Goal: Ask a question

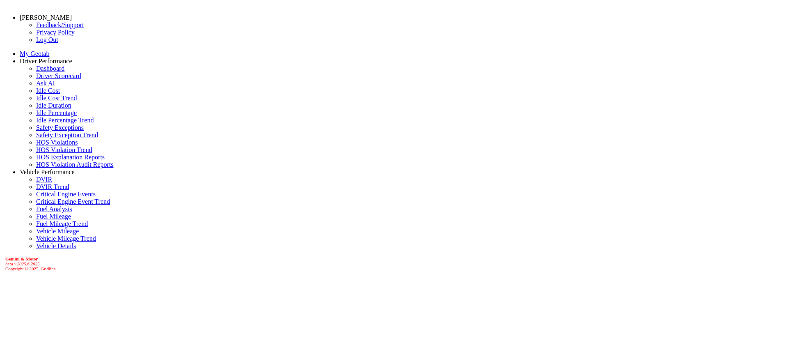
select select "******"
click at [55, 87] on link "Ask AI" at bounding box center [45, 83] width 19 height 7
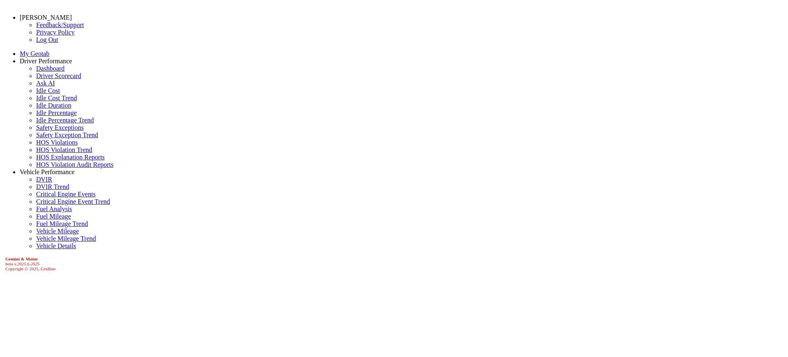
scroll to position [1616, 0]
drag, startPoint x: 278, startPoint y: 87, endPoint x: 164, endPoint y: 47, distance: 121.0
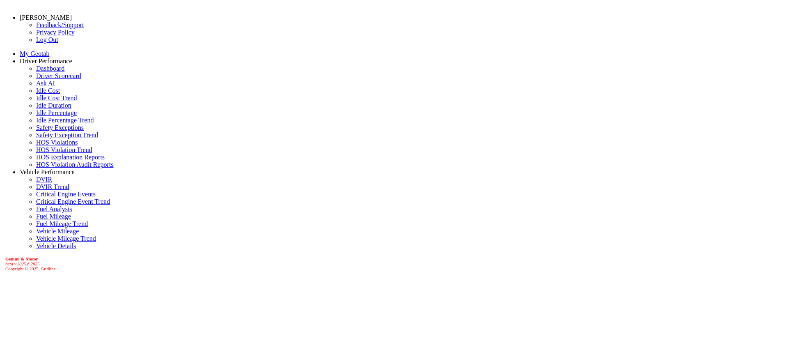
scroll to position [0, 0]
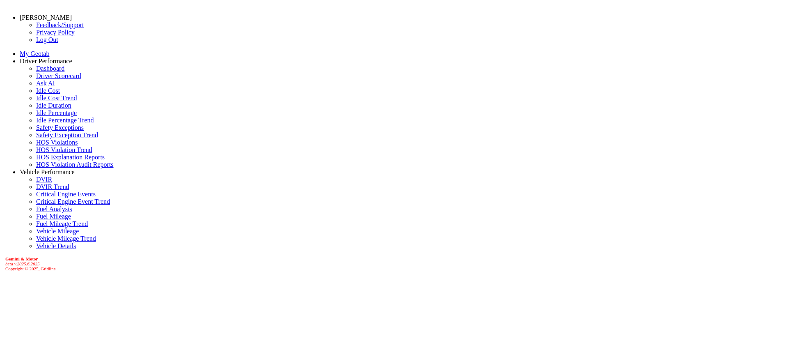
drag, startPoint x: 745, startPoint y: 17, endPoint x: 745, endPoint y: 21, distance: 4.5
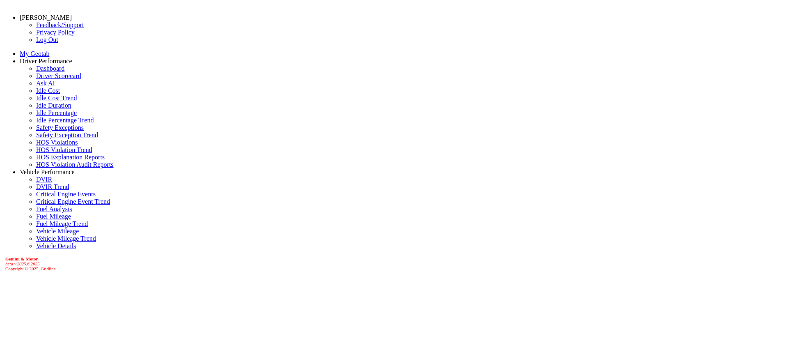
drag, startPoint x: 746, startPoint y: 18, endPoint x: 744, endPoint y: 28, distance: 9.6
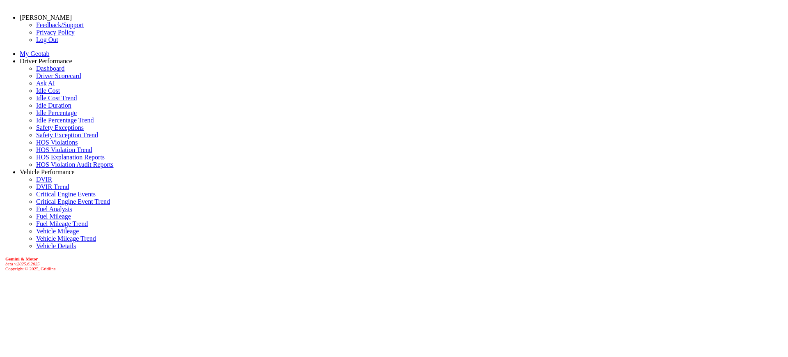
drag, startPoint x: 742, startPoint y: 10, endPoint x: 741, endPoint y: 32, distance: 22.2
drag, startPoint x: 743, startPoint y: 14, endPoint x: 743, endPoint y: 20, distance: 5.8
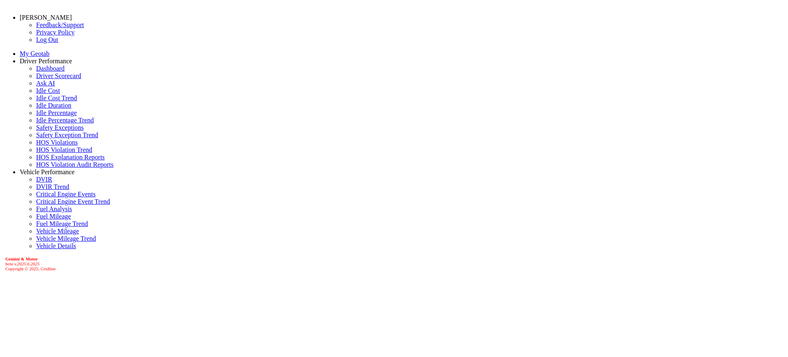
drag, startPoint x: 744, startPoint y: 14, endPoint x: 745, endPoint y: 24, distance: 9.9
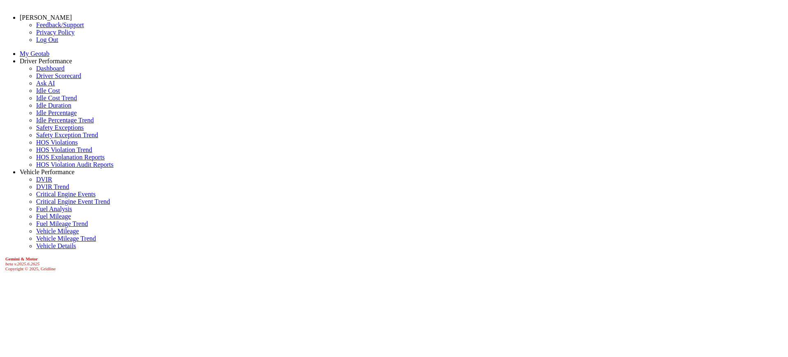
drag, startPoint x: 744, startPoint y: 20, endPoint x: 734, endPoint y: 21, distance: 10.7
type input "**********"
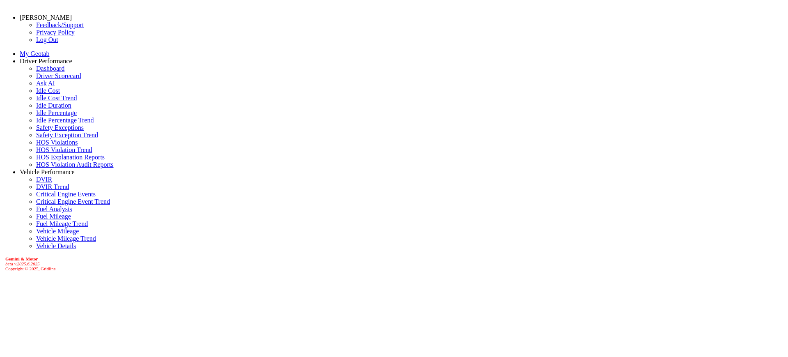
scroll to position [821, 0]
